Goal: Navigation & Orientation: Find specific page/section

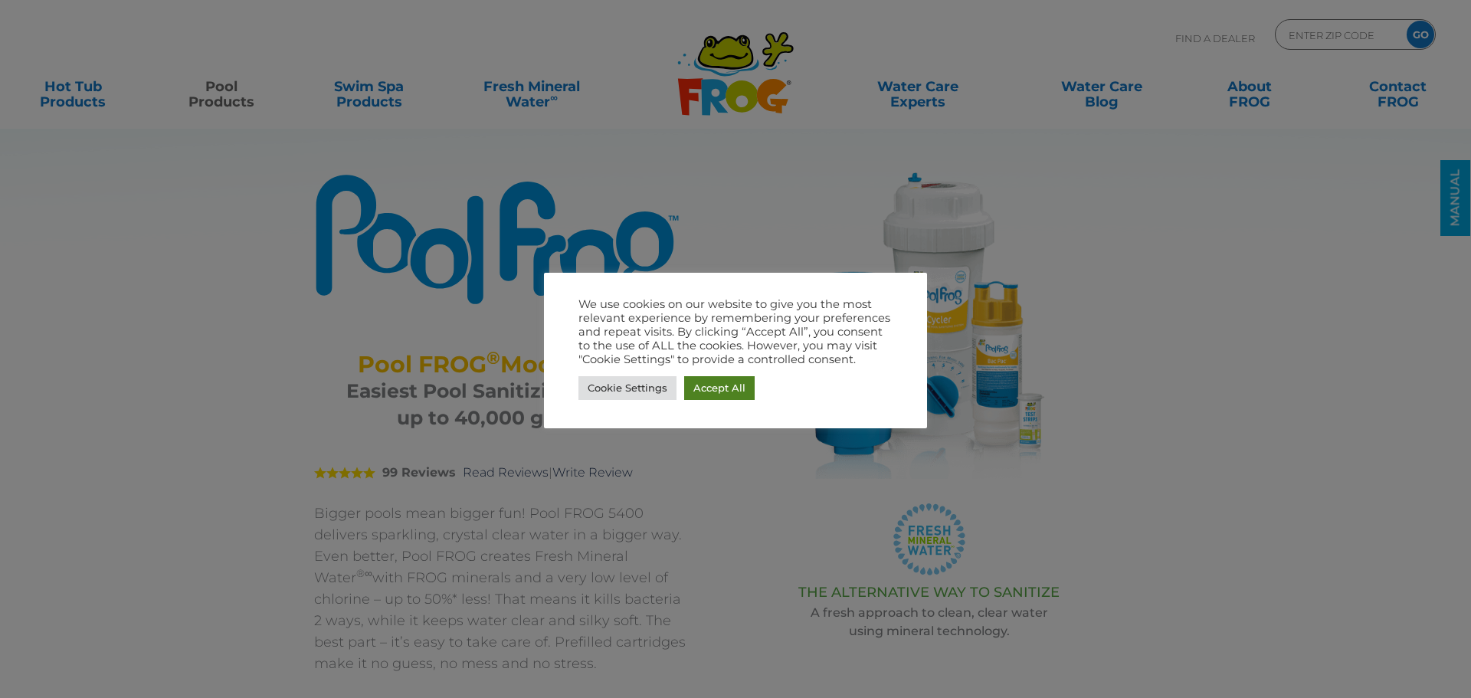
click at [699, 388] on link "Accept All" at bounding box center [719, 388] width 70 height 24
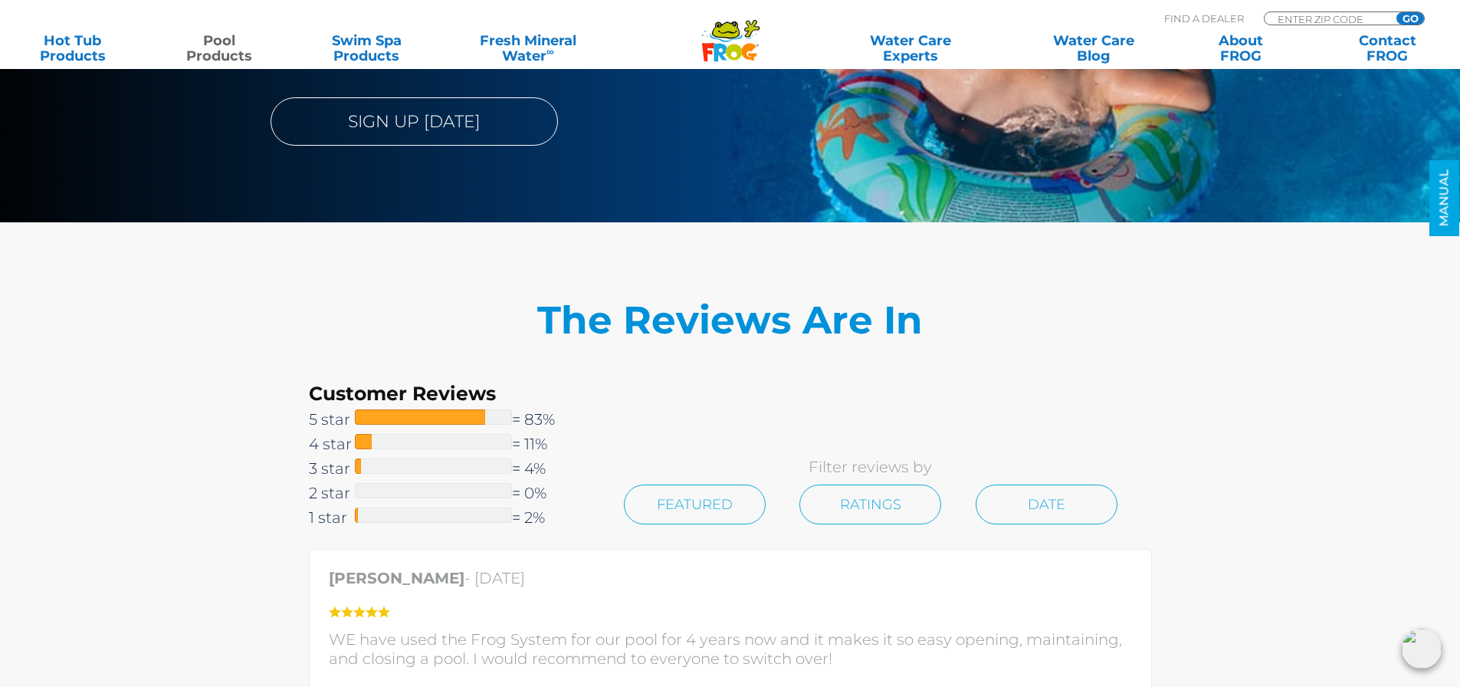
scroll to position [2682, 0]
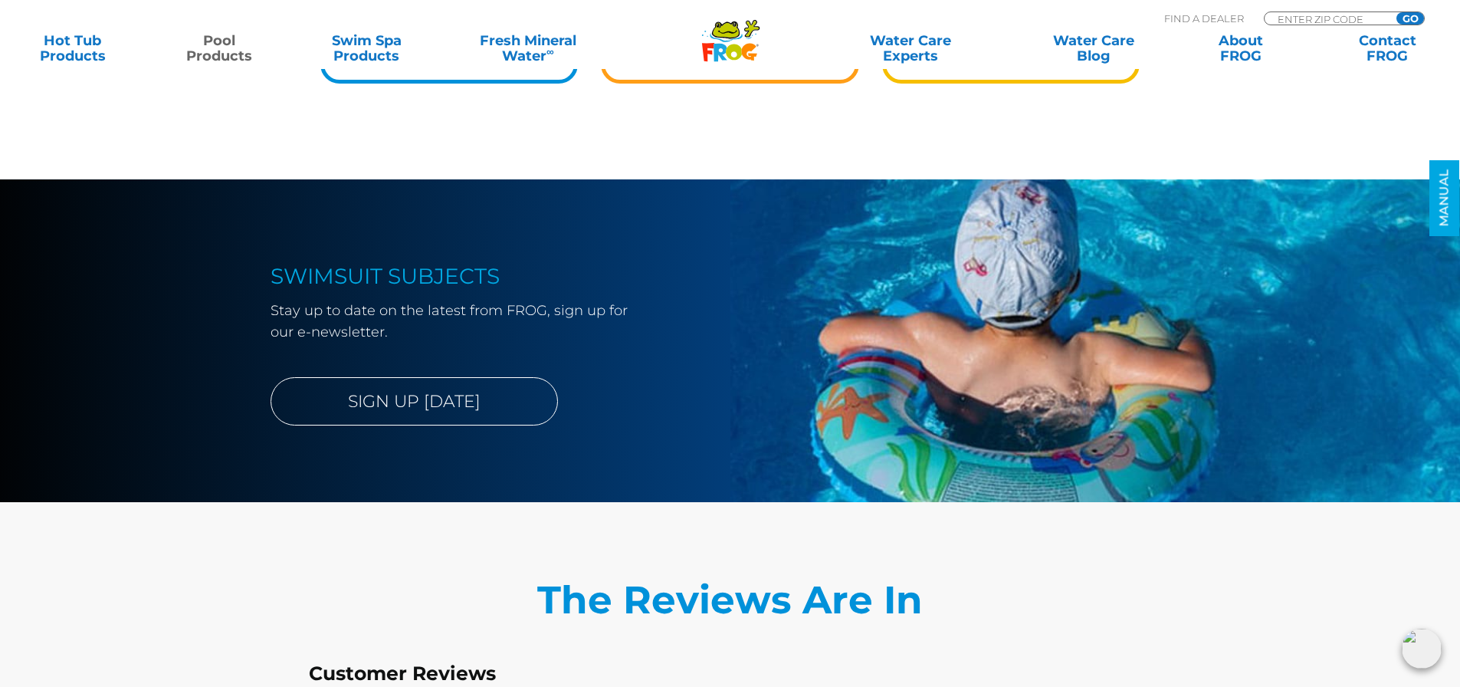
click at [718, 40] on icon ".st130{clip-path:url(#SVGID_2_);fill-rule:evenodd;clip-rule:evenodd;fill:#C3CC0…" at bounding box center [730, 40] width 59 height 43
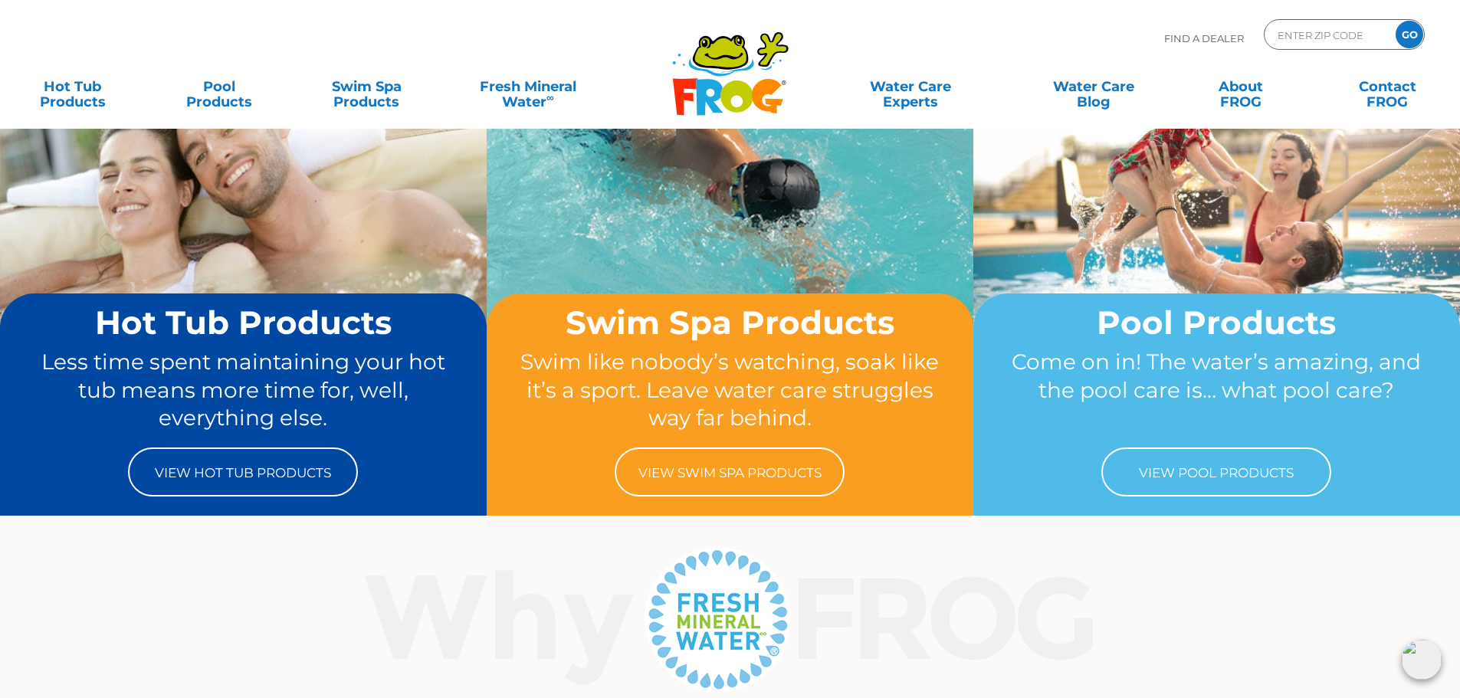
scroll to position [78, 0]
